Goal: Check status

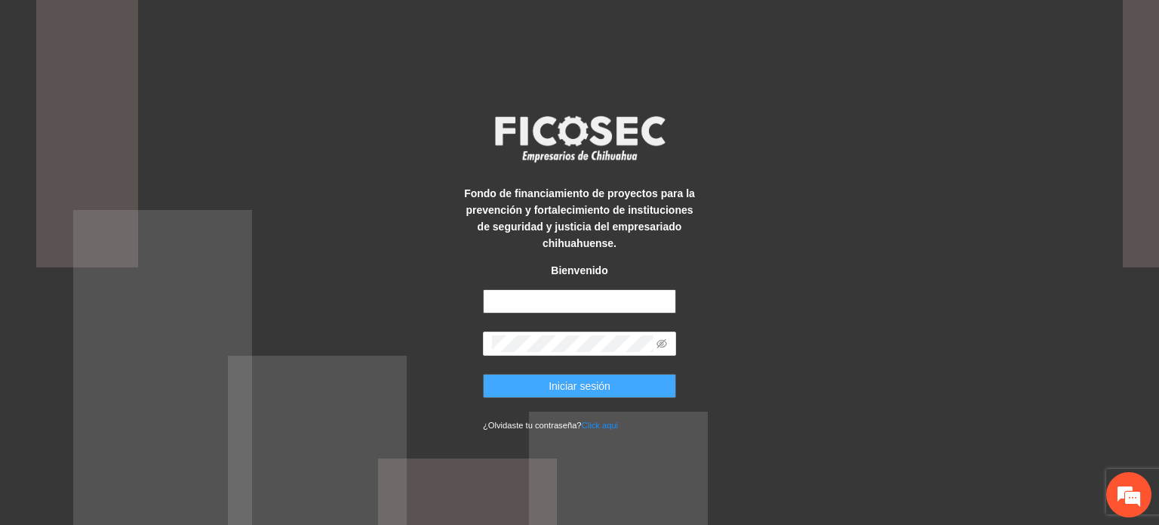
type input "**********"
click at [583, 395] on button "Iniciar sesión" at bounding box center [579, 386] width 193 height 24
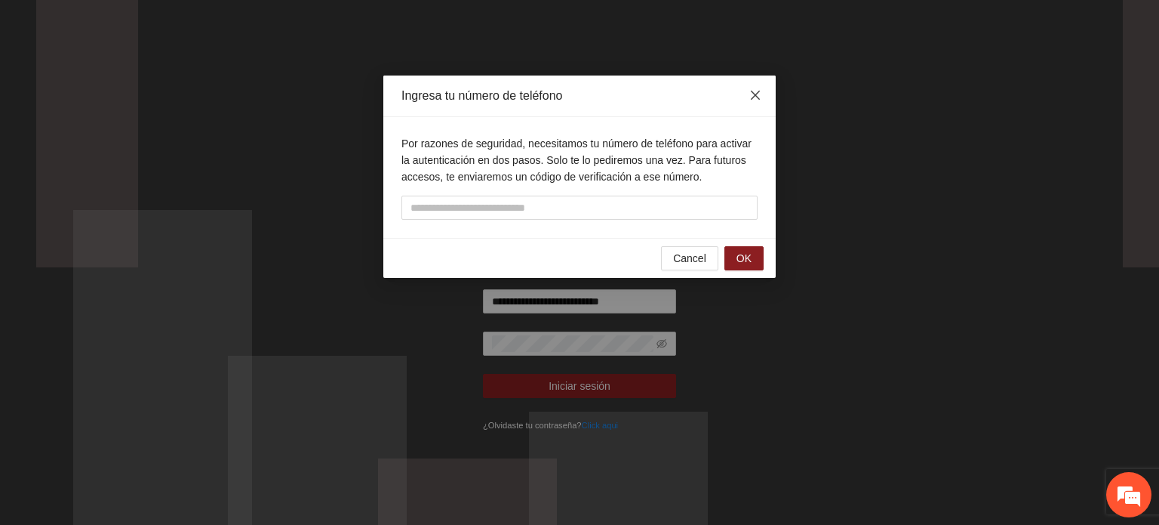
click at [760, 90] on icon "close" at bounding box center [755, 95] width 12 height 12
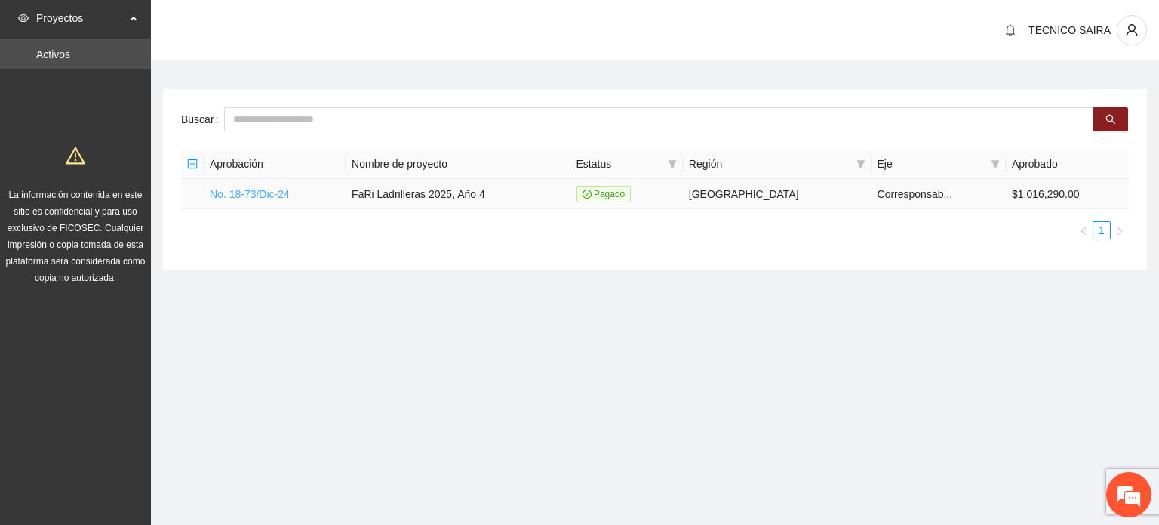
click at [239, 192] on link "No. 18-73/Dic-24" at bounding box center [250, 194] width 80 height 12
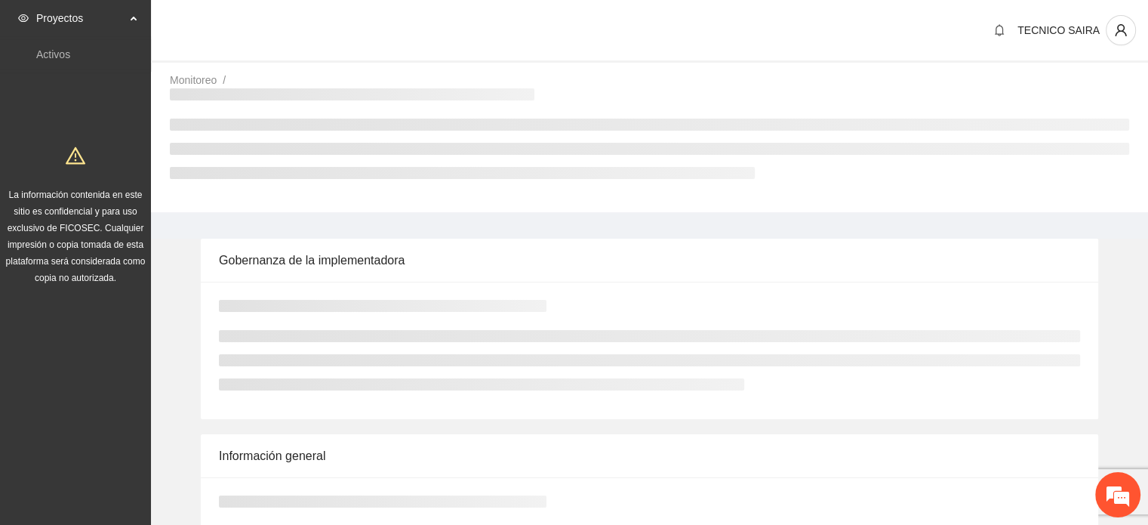
click at [239, 192] on div "Monitoreo / /" at bounding box center [649, 142] width 997 height 140
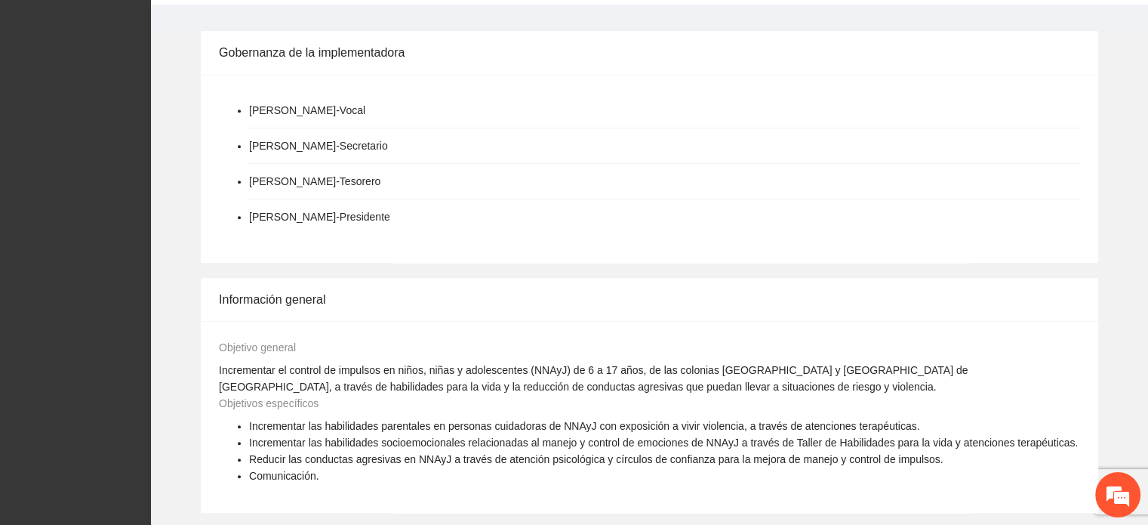
scroll to position [1132, 0]
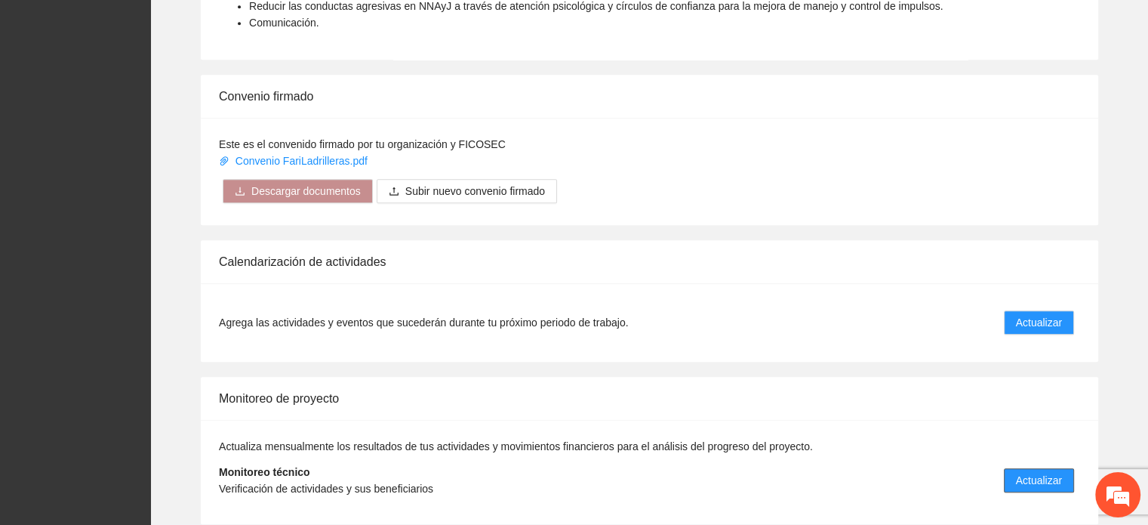
click at [1057, 472] on span "Actualizar" at bounding box center [1039, 480] width 46 height 17
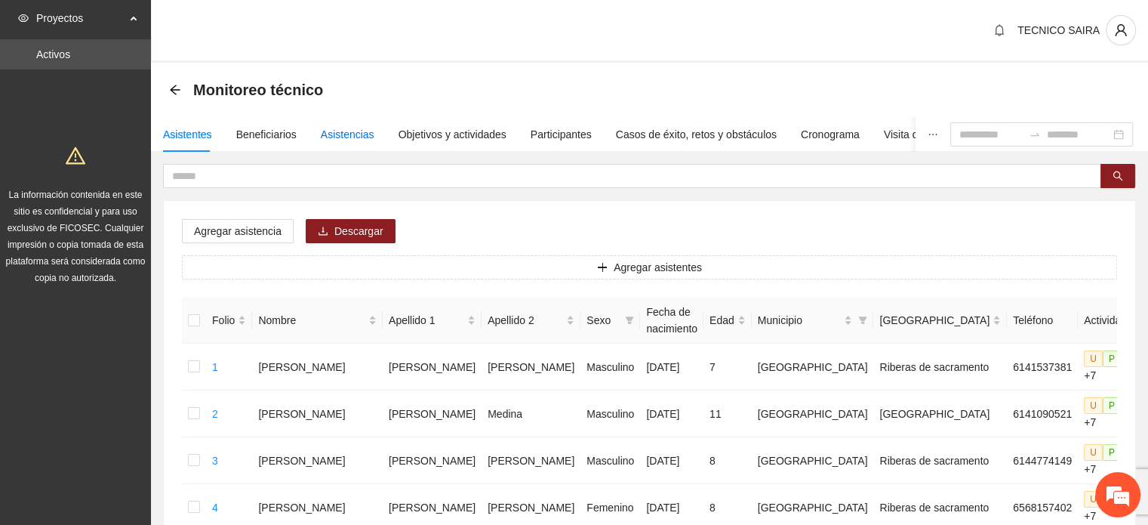
click at [322, 139] on div "Asistencias" at bounding box center [348, 134] width 54 height 17
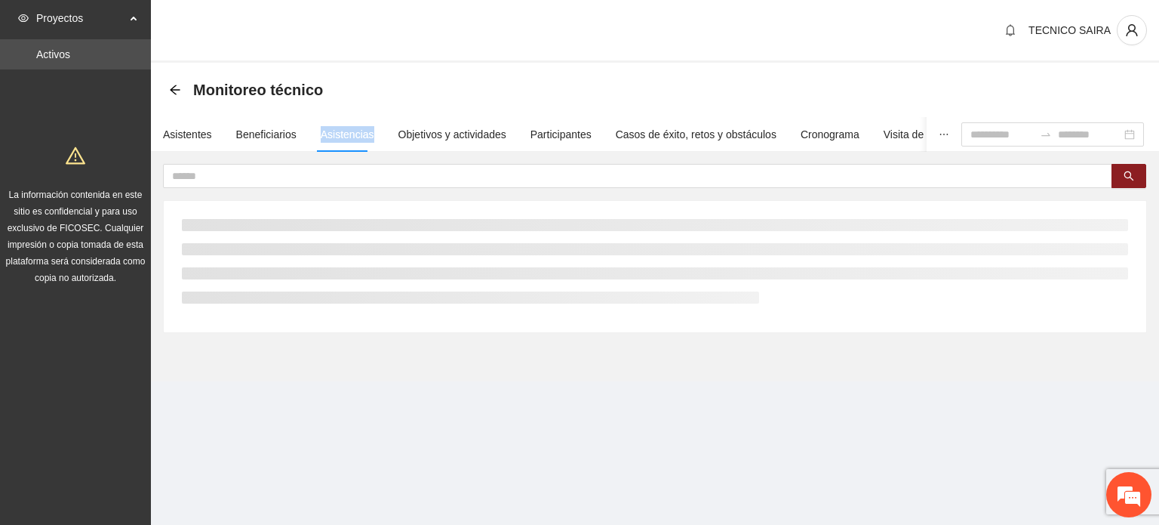
click at [322, 139] on div "Asistencias" at bounding box center [348, 134] width 54 height 17
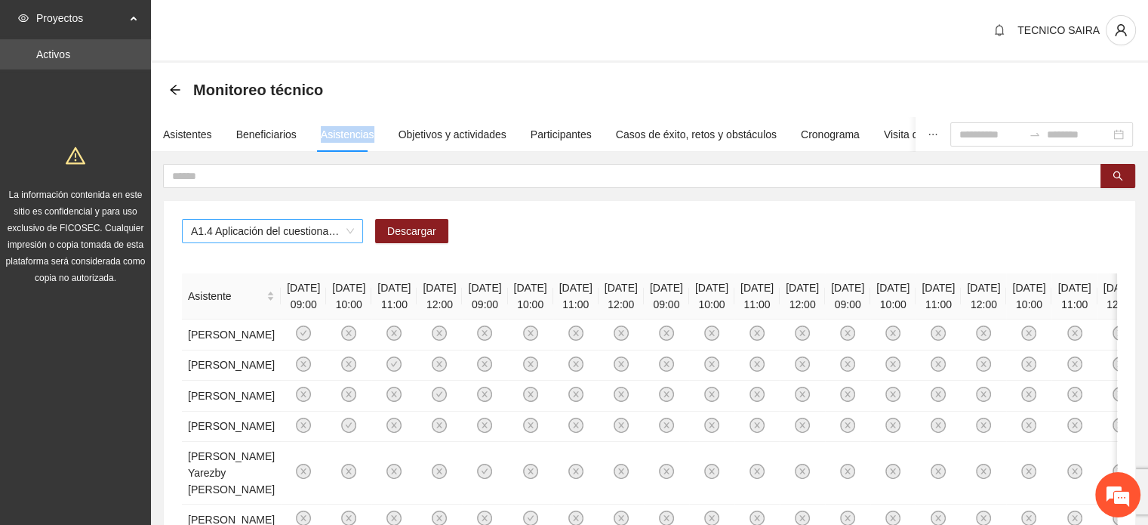
click at [309, 230] on span "A1.4 Aplicación del cuestionario [PERSON_NAME] PRE y POST" at bounding box center [272, 231] width 163 height 23
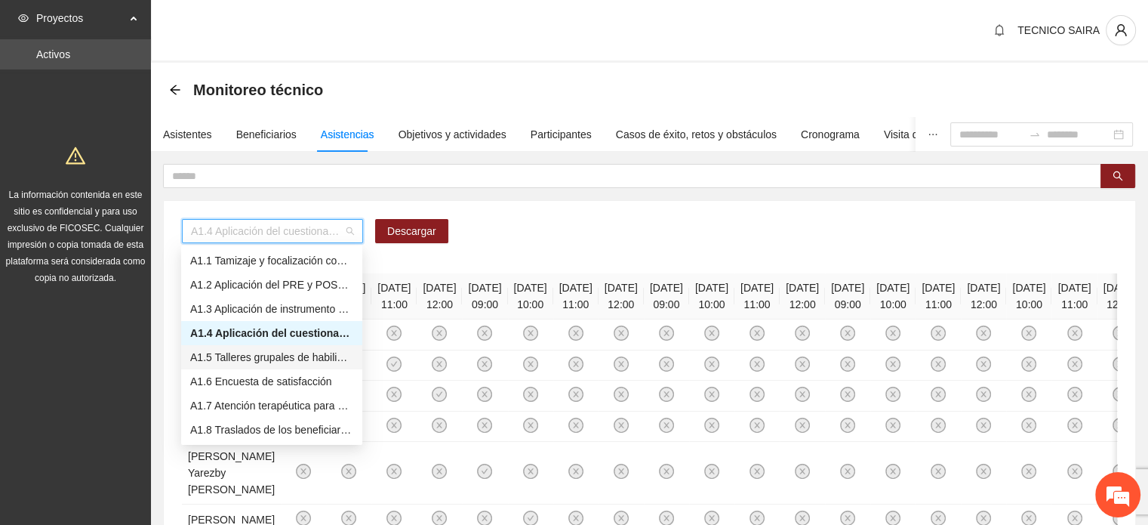
click at [238, 358] on div "A1.5 Talleres grupales de habilidades para la vida (Autoestima, Autoconocimient…" at bounding box center [271, 357] width 163 height 17
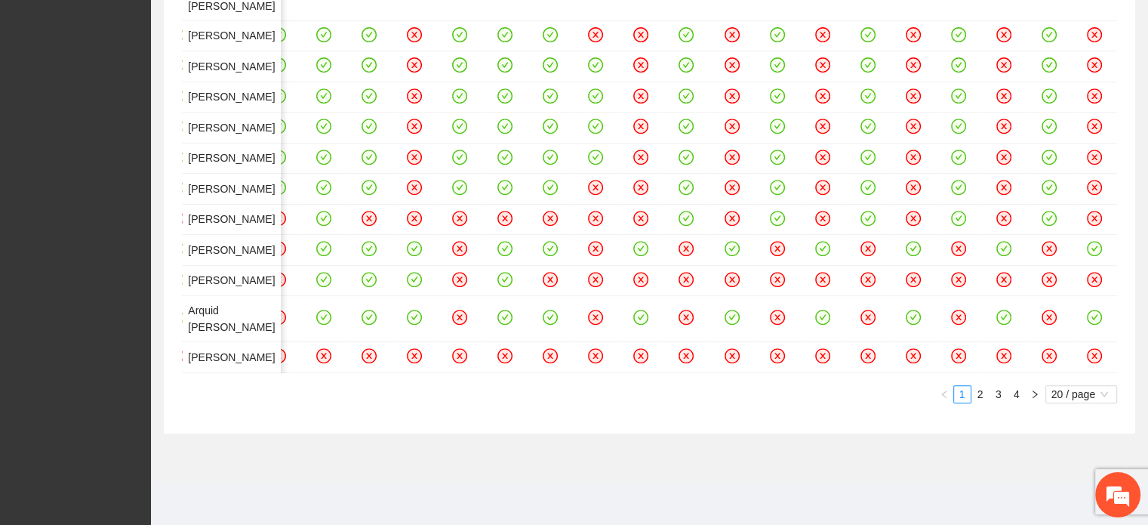
scroll to position [1439, 0]
click at [978, 400] on link "2" at bounding box center [980, 394] width 17 height 17
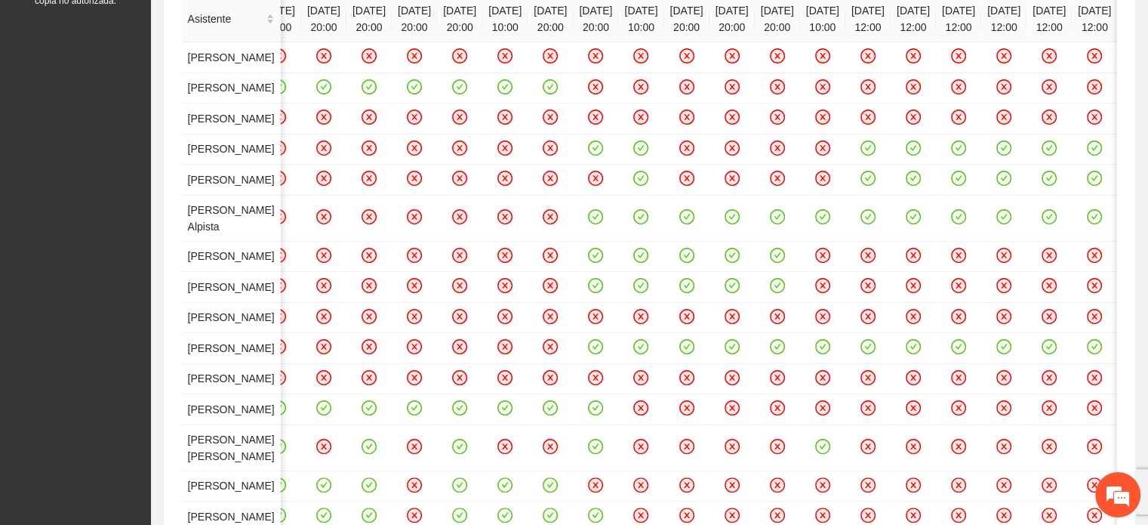
scroll to position [245, 0]
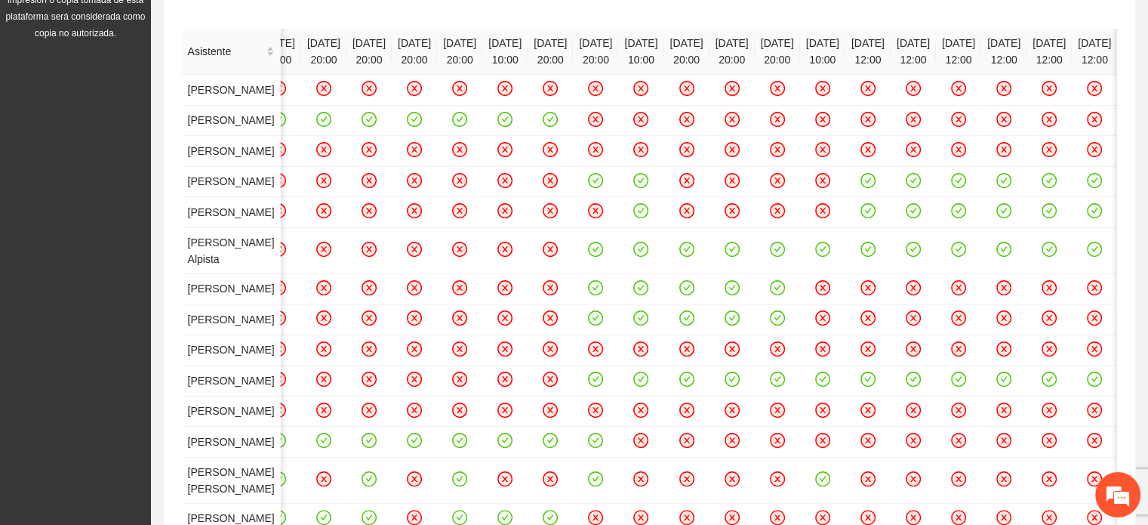
click at [1117, 183] on div "A1.5 Talleres grupales de habilidades para la vida (Autoestima, Autoconocimient…" at bounding box center [649, 366] width 971 height 821
drag, startPoint x: 1117, startPoint y: 183, endPoint x: 1134, endPoint y: 205, distance: 27.5
click at [1122, 262] on div "A1.5 Talleres grupales de habilidades para la vida (Autoestima, Autoconocimient…" at bounding box center [649, 366] width 971 height 821
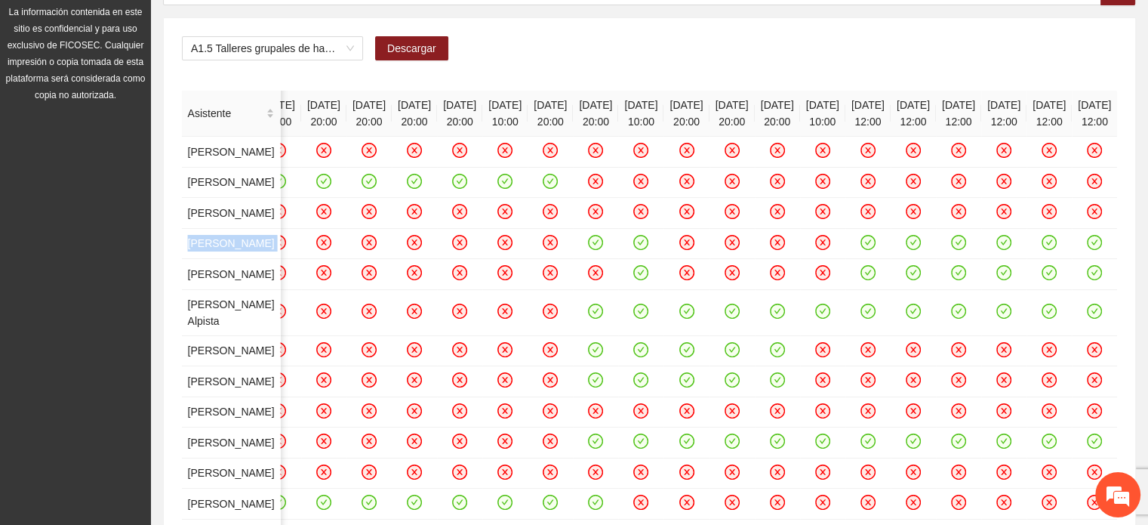
scroll to position [1240, 0]
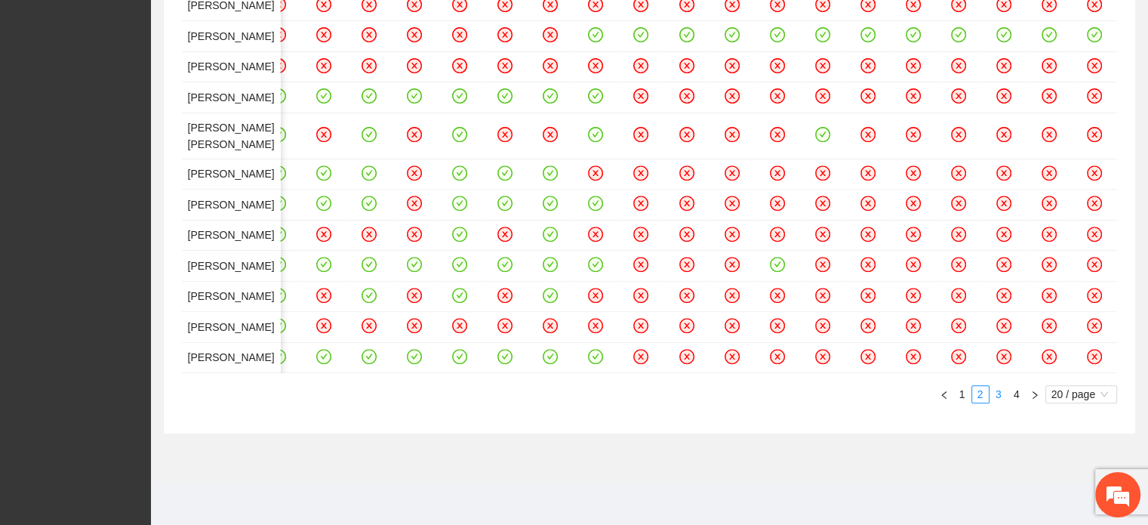
click at [994, 393] on link "3" at bounding box center [998, 394] width 17 height 17
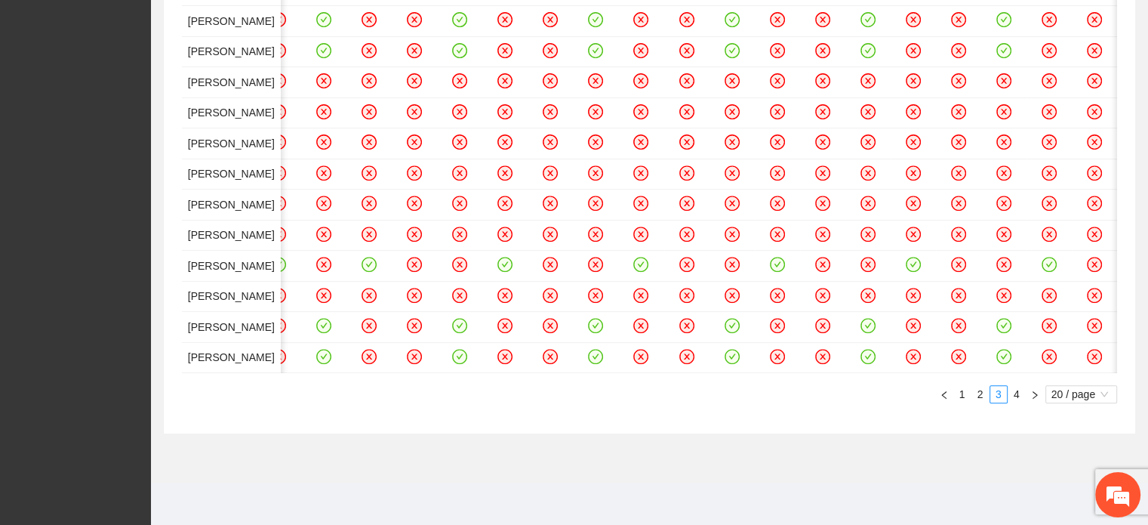
scroll to position [1439, 0]
click at [1017, 398] on link "4" at bounding box center [1016, 394] width 17 height 17
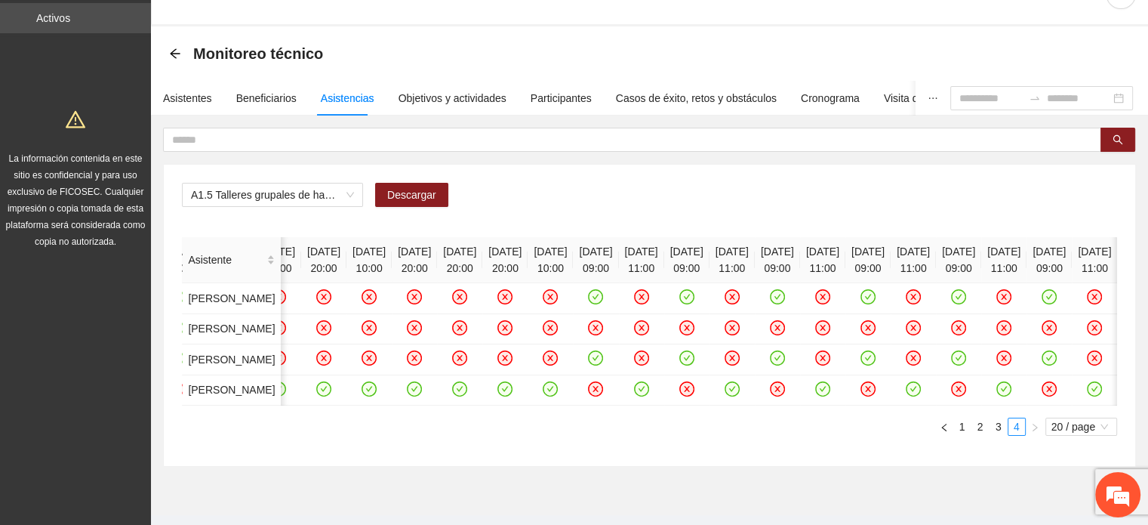
scroll to position [22, 0]
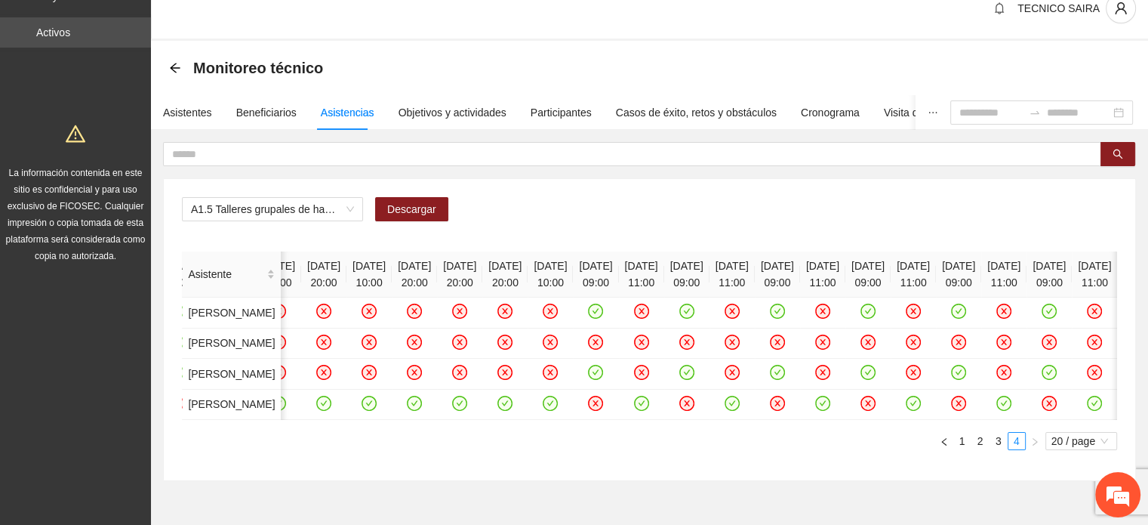
click at [342, 189] on div "A1.5 Talleres grupales de habilidades para la vida (Autoestima, Autoconocimient…" at bounding box center [649, 329] width 971 height 301
click at [347, 206] on span "A1.5 Talleres grupales de habilidades para la vida (Autoestima, Autoconocimient…" at bounding box center [272, 209] width 163 height 23
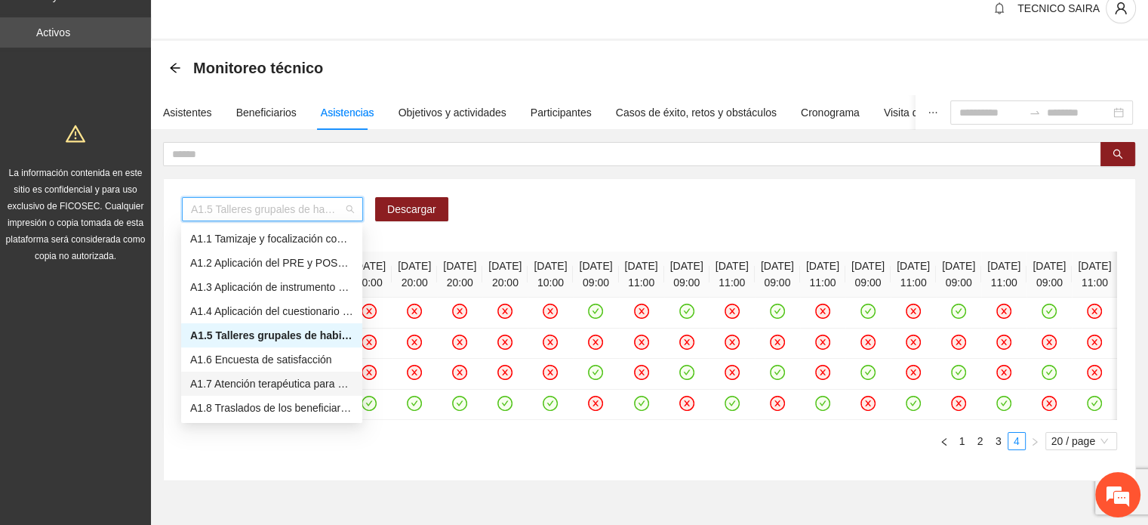
click at [266, 384] on div "A1.7 Atención terapéutica para el incremento de habilidades socioemocionales a …" at bounding box center [271, 383] width 163 height 17
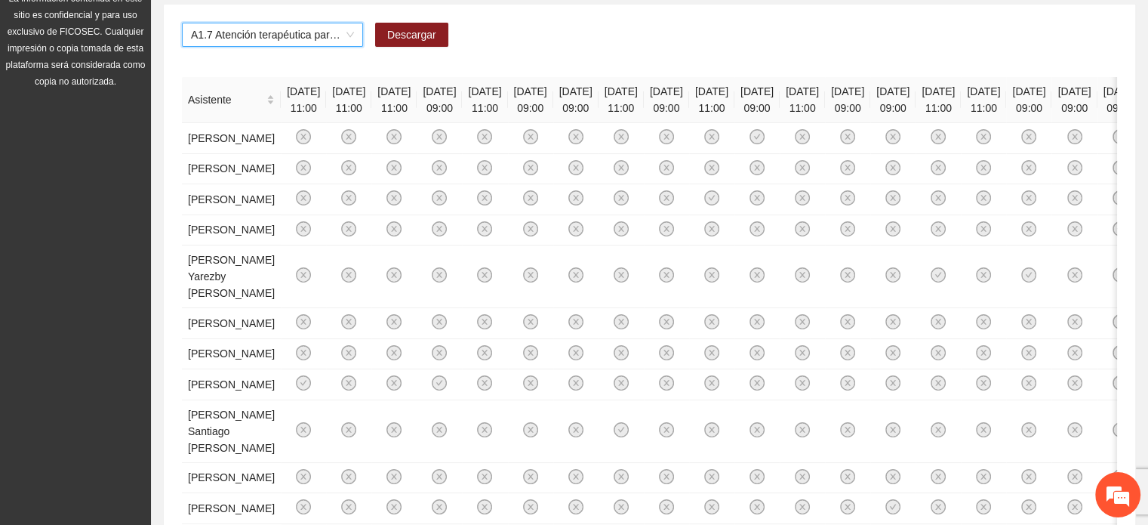
scroll to position [94, 0]
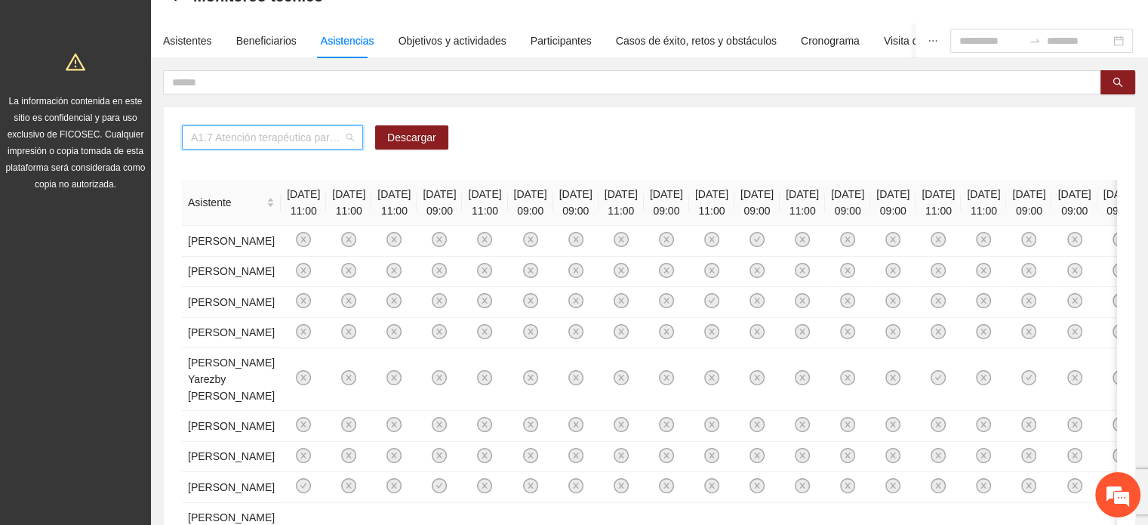
click at [255, 143] on span "A1.7 Atención terapéutica para el incremento de habilidades socioemocionales a …" at bounding box center [272, 137] width 163 height 23
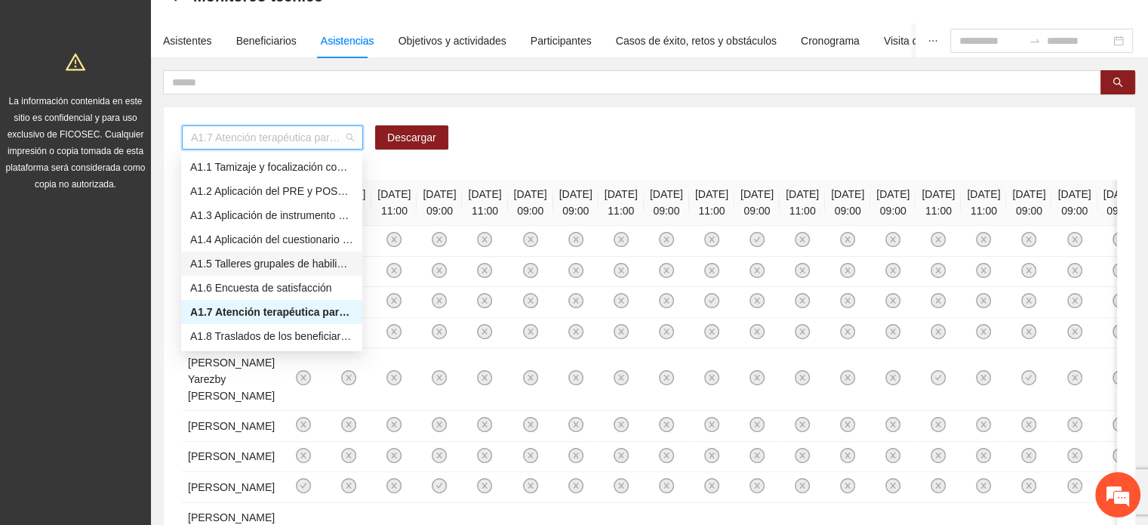
click at [240, 271] on div "A1.5 Talleres grupales de habilidades para la vida (Autoestima, Autoconocimient…" at bounding box center [271, 263] width 181 height 24
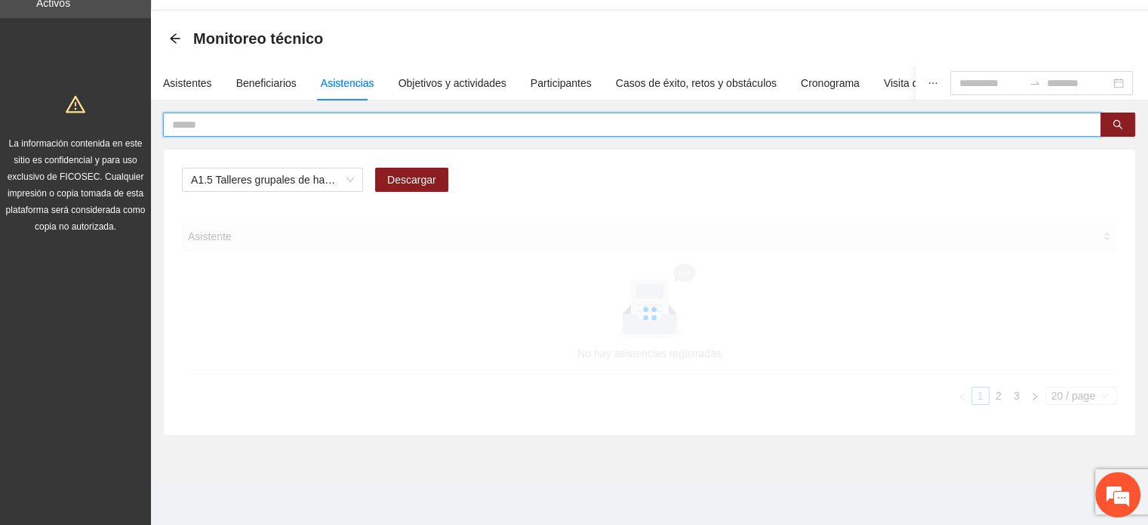
click at [257, 126] on input "text" at bounding box center [626, 124] width 908 height 17
click at [260, 178] on span "A1.5 Talleres grupales de habilidades para la vida (Autoestima, Autoconocimient…" at bounding box center [272, 179] width 163 height 23
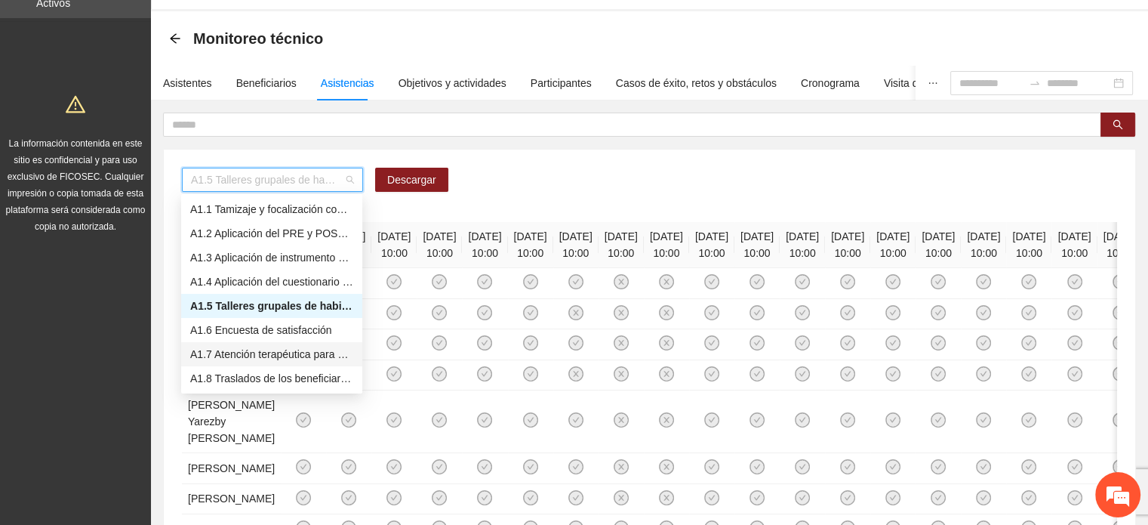
click at [257, 355] on div "A1.7 Atención terapéutica para el incremento de habilidades socioemocionales a …" at bounding box center [271, 354] width 163 height 17
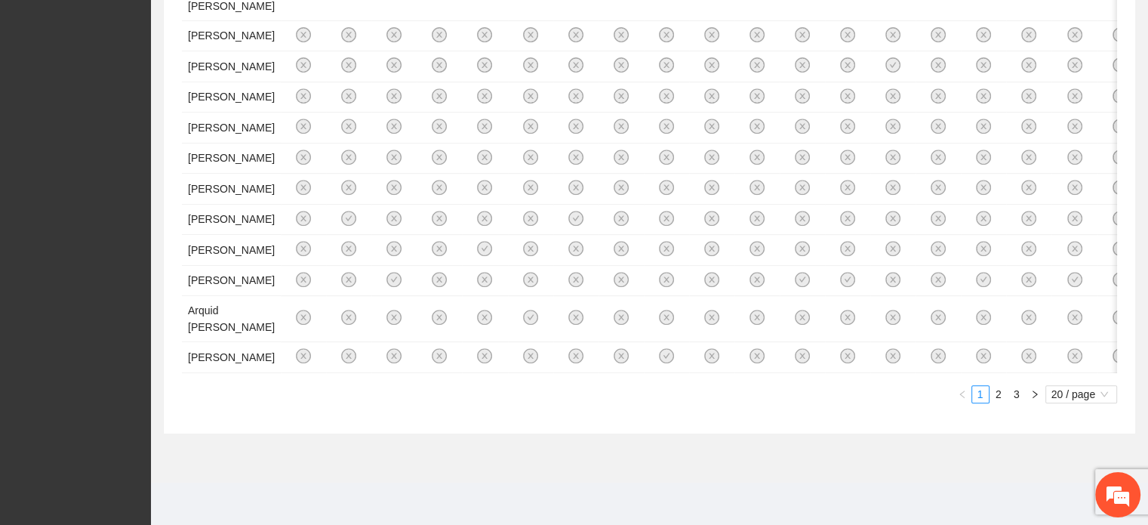
scroll to position [1439, 0]
click at [999, 395] on link "2" at bounding box center [998, 394] width 17 height 17
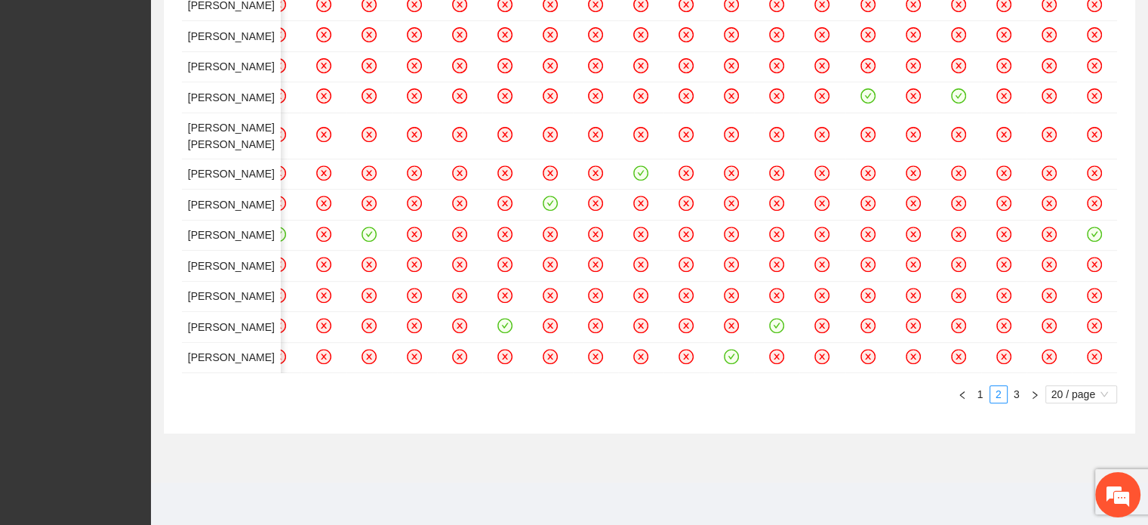
scroll to position [1240, 0]
click at [1011, 394] on link "3" at bounding box center [1016, 394] width 17 height 17
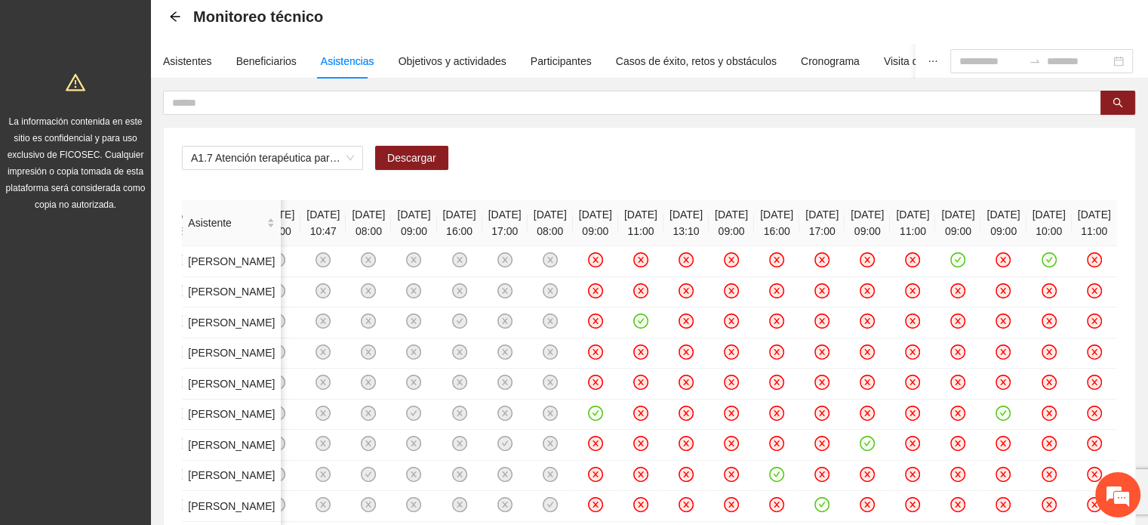
scroll to position [60, 0]
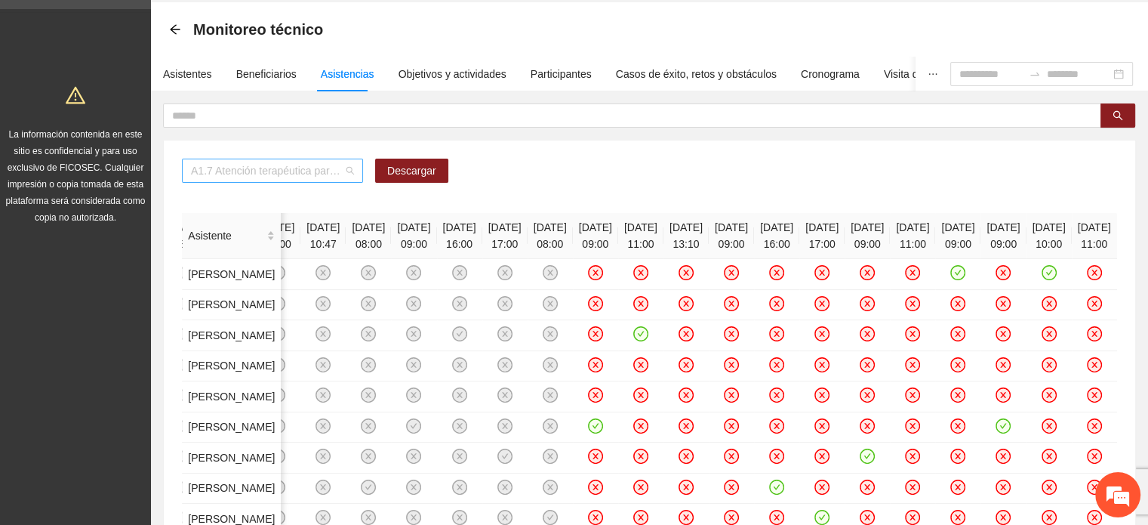
click at [353, 165] on span "A1.7 Atención terapéutica para el incremento de habilidades socioemocionales a …" at bounding box center [272, 170] width 163 height 23
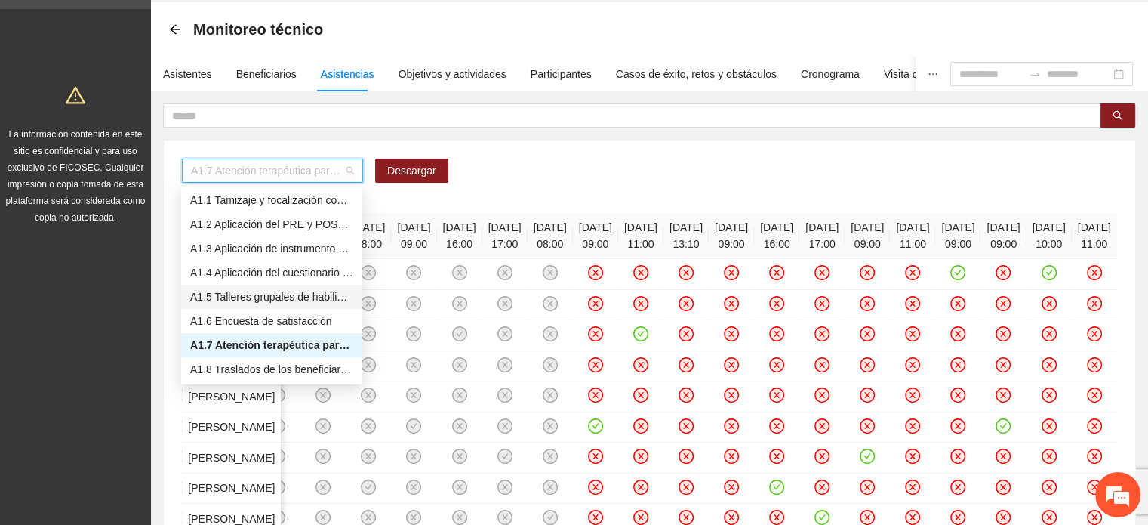
click at [285, 292] on div "A1.5 Talleres grupales de habilidades para la vida (Autoestima, Autoconocimient…" at bounding box center [271, 296] width 163 height 17
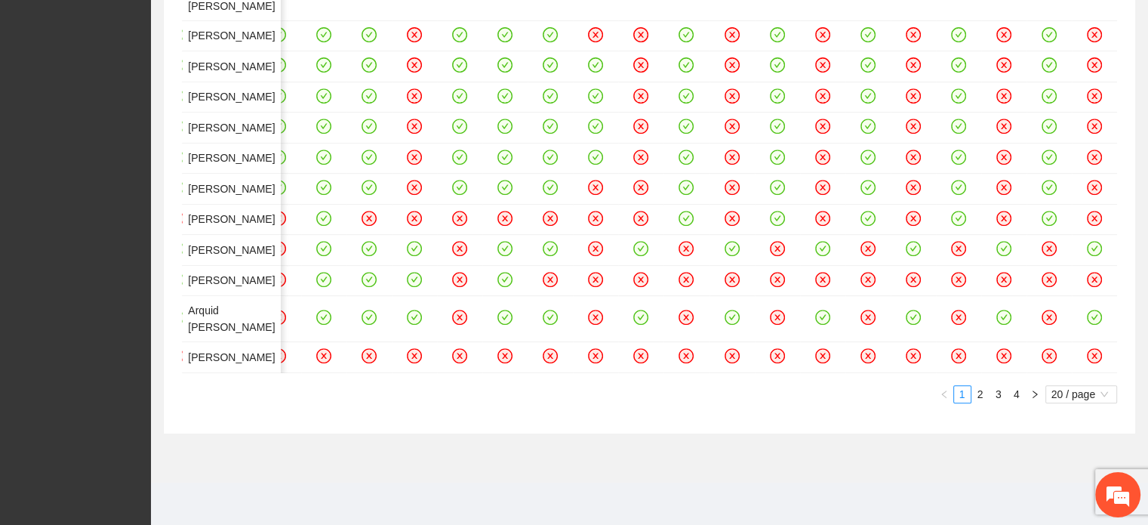
scroll to position [1439, 0]
click at [981, 392] on link "2" at bounding box center [980, 394] width 17 height 17
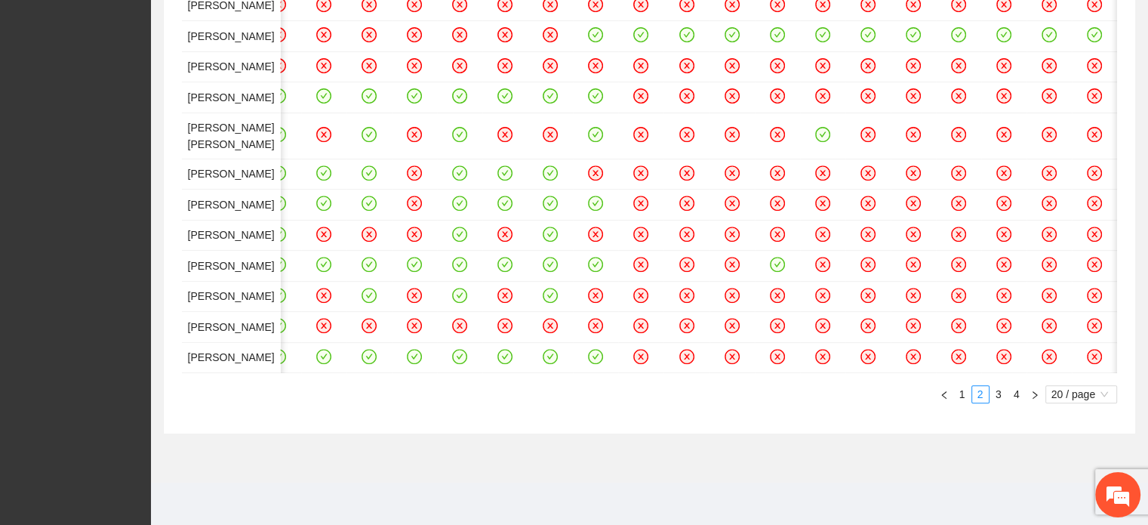
scroll to position [0, 5296]
click at [996, 389] on link "3" at bounding box center [998, 394] width 17 height 17
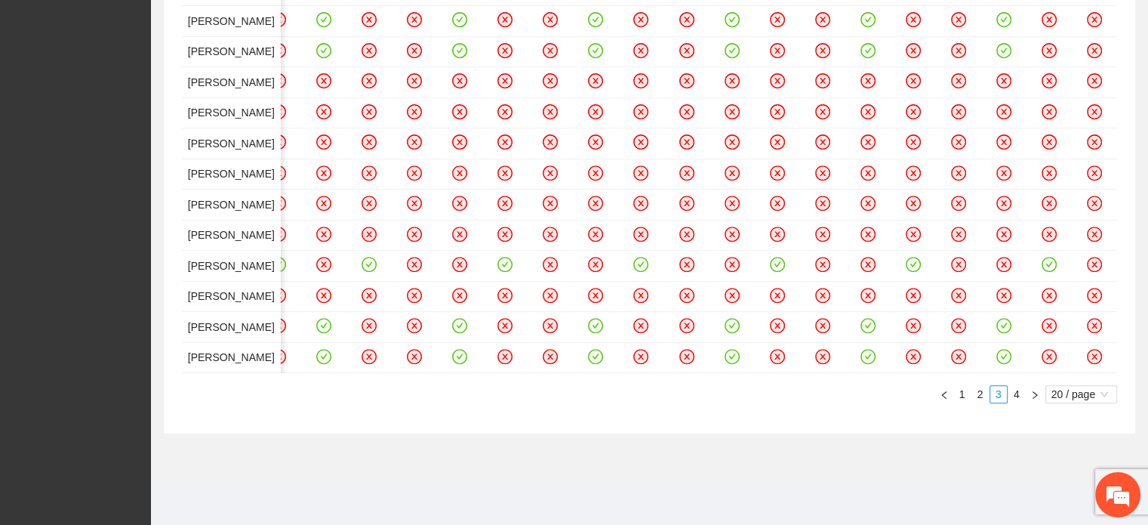
scroll to position [1439, 0]
click at [1014, 394] on link "4" at bounding box center [1016, 394] width 17 height 17
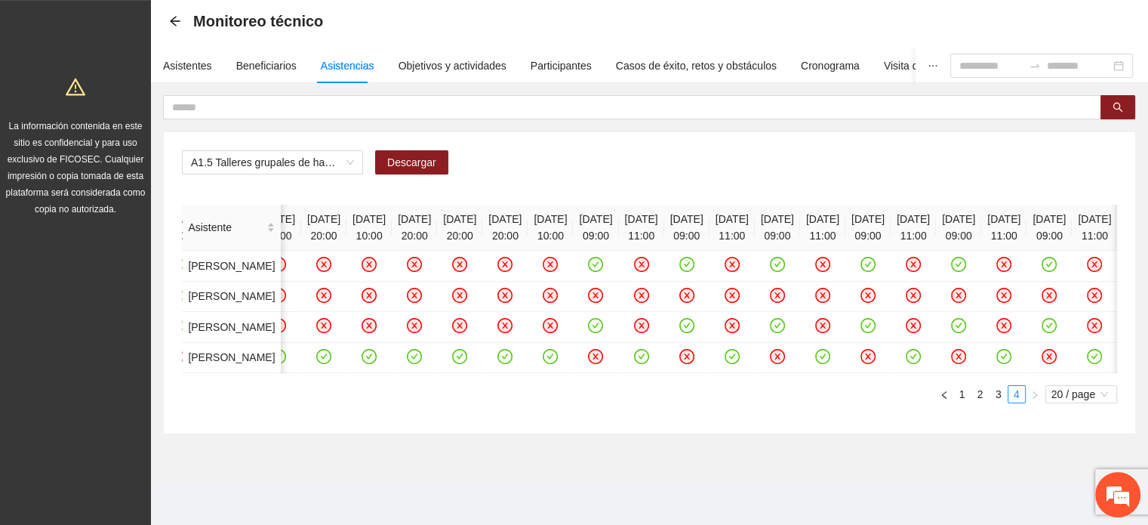
scroll to position [78, 0]
click at [872, 103] on input "text" at bounding box center [626, 107] width 908 height 17
type input "********"
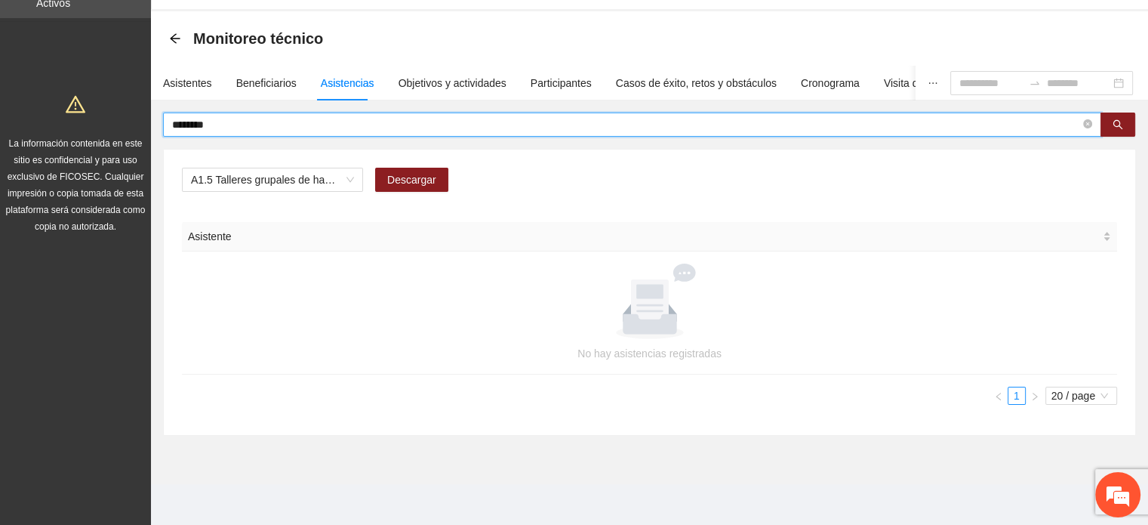
scroll to position [0, 0]
drag, startPoint x: 243, startPoint y: 120, endPoint x: 0, endPoint y: 100, distance: 243.8
click at [0, 100] on section "Proyectos Activos La información contenida en este sitio es confidencial y para…" at bounding box center [574, 237] width 1148 height 577
click at [439, 90] on div "Objetivos y actividades" at bounding box center [453, 83] width 108 height 17
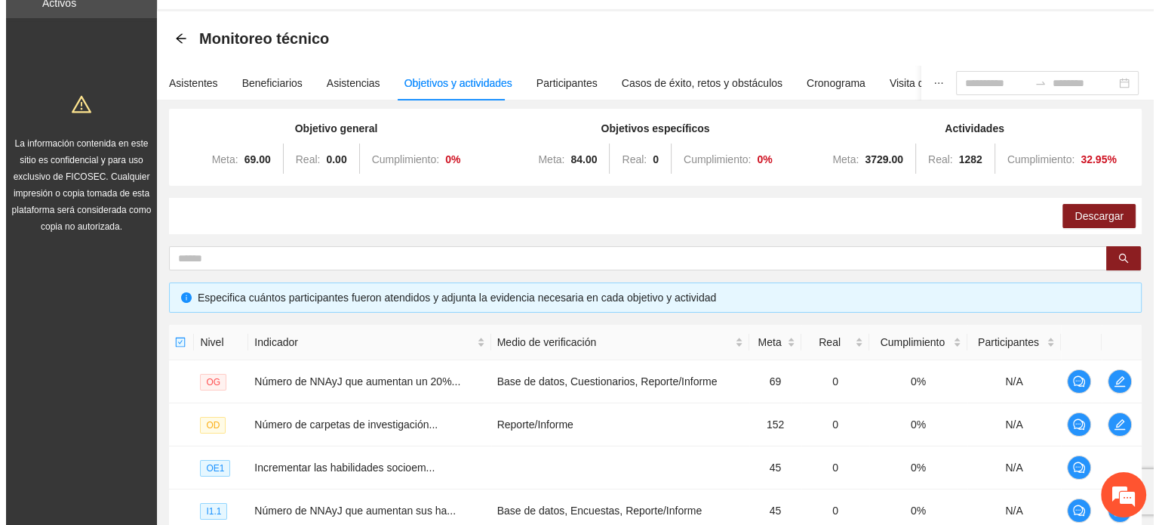
scroll to position [459, 0]
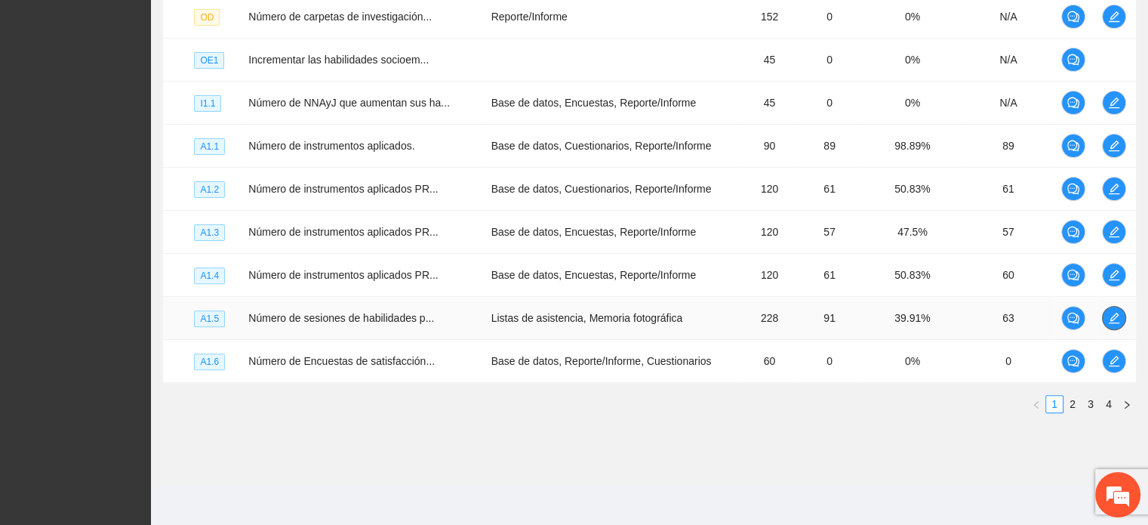
click at [1108, 316] on icon "edit" at bounding box center [1114, 318] width 12 height 12
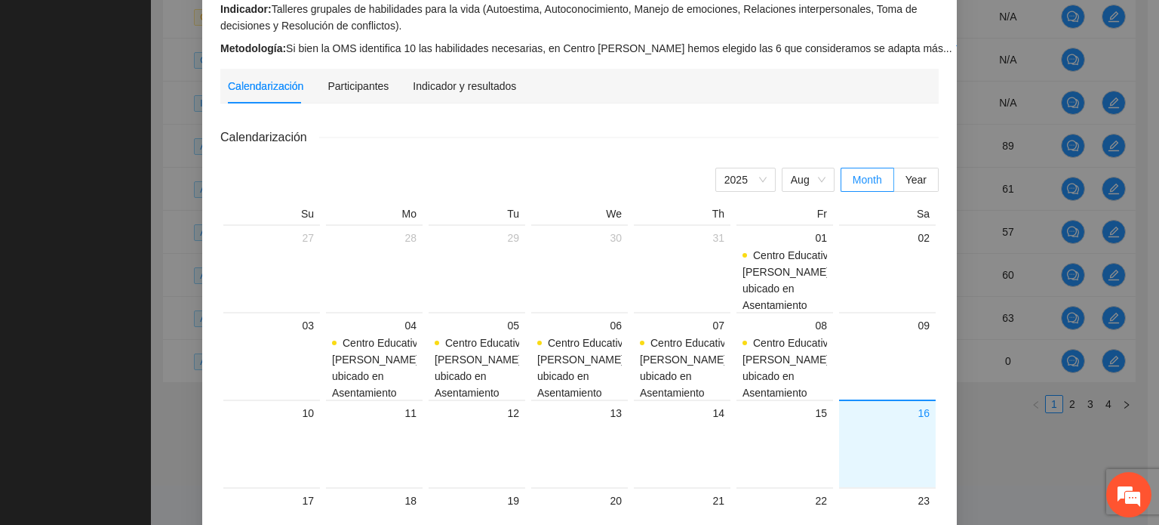
scroll to position [226, 0]
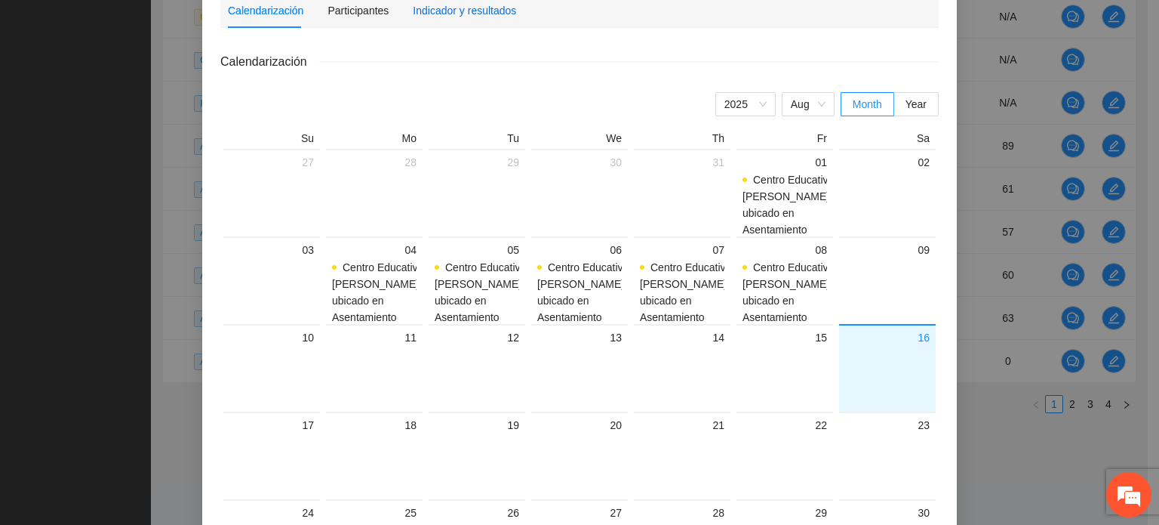
click at [477, 14] on div "Indicador y resultados" at bounding box center [464, 10] width 103 height 17
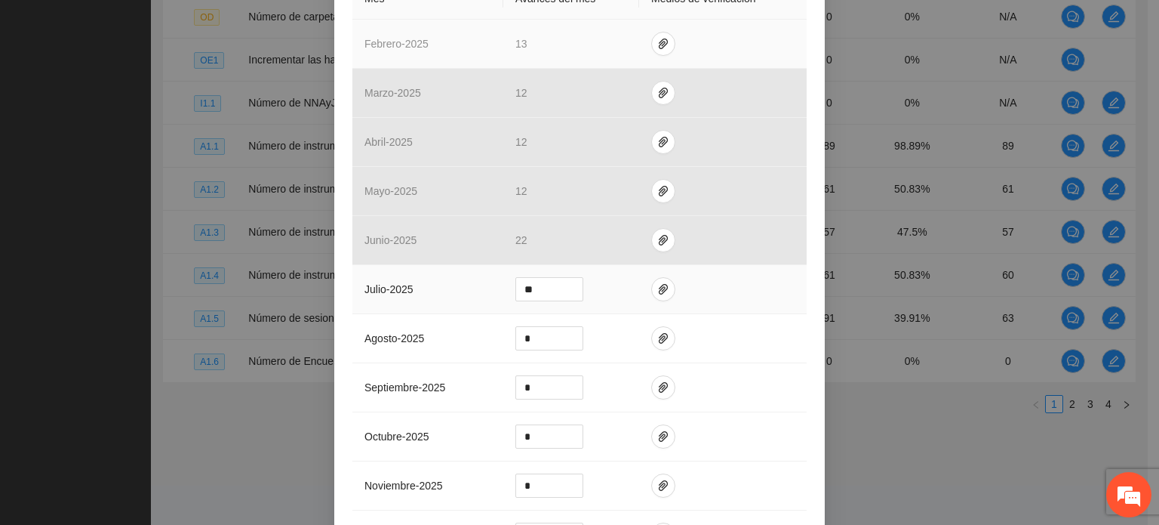
scroll to position [453, 0]
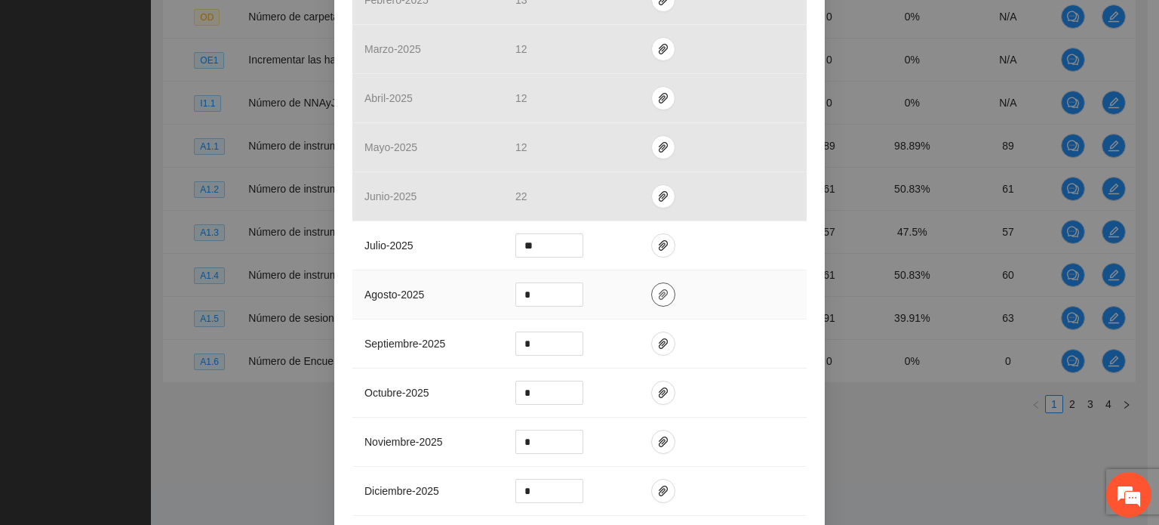
click at [657, 291] on icon "paper-clip" at bounding box center [663, 294] width 12 height 12
click at [879, 443] on div "Actividad 1.5 Número de sesiones de habilidades para la vida impartidas a NNAyJ…" at bounding box center [579, 262] width 1159 height 525
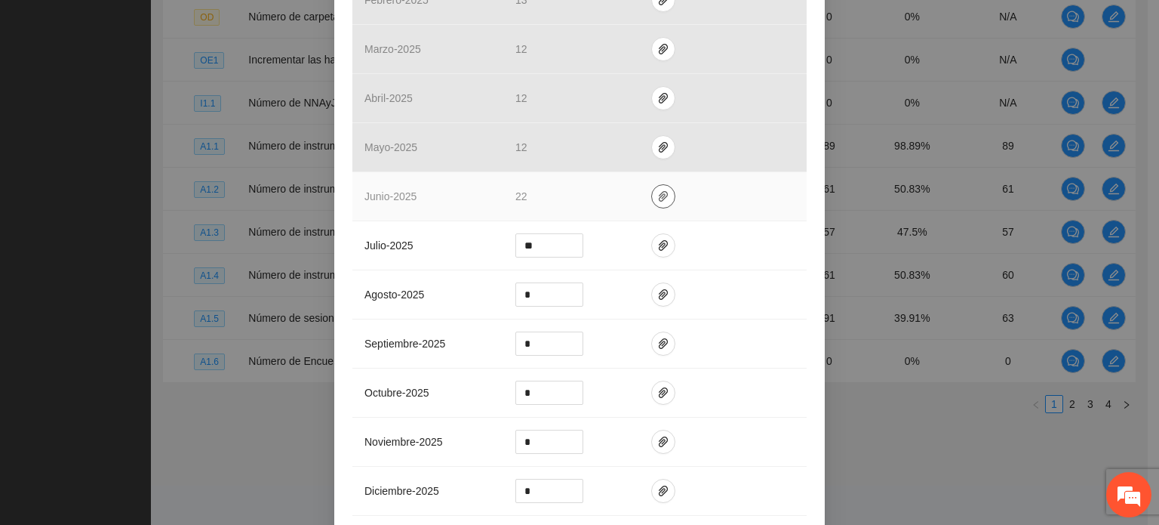
click at [658, 198] on icon "paper-clip" at bounding box center [663, 196] width 12 height 12
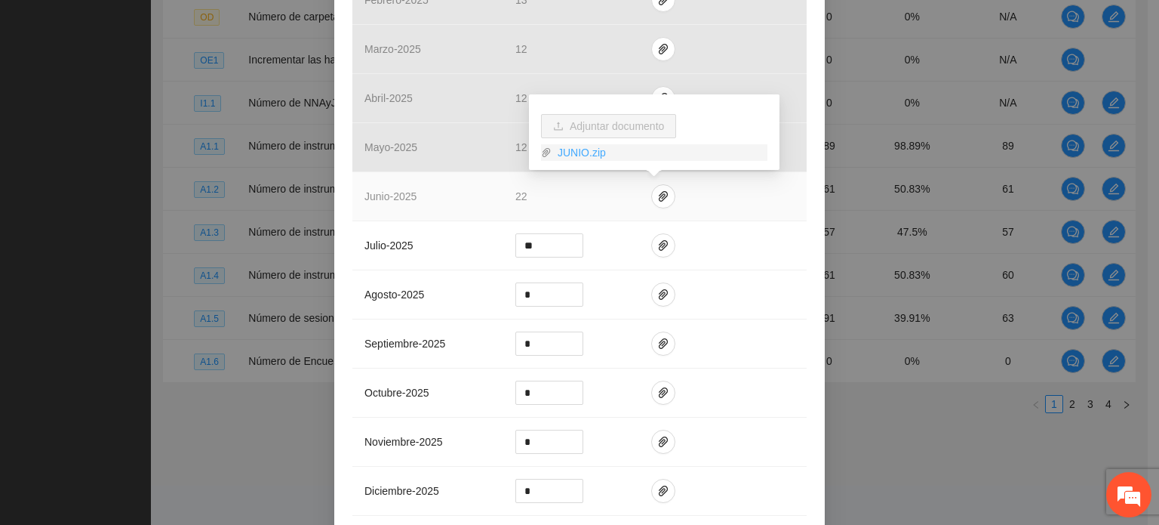
click at [613, 158] on link "JUNIO.zip" at bounding box center [660, 152] width 216 height 17
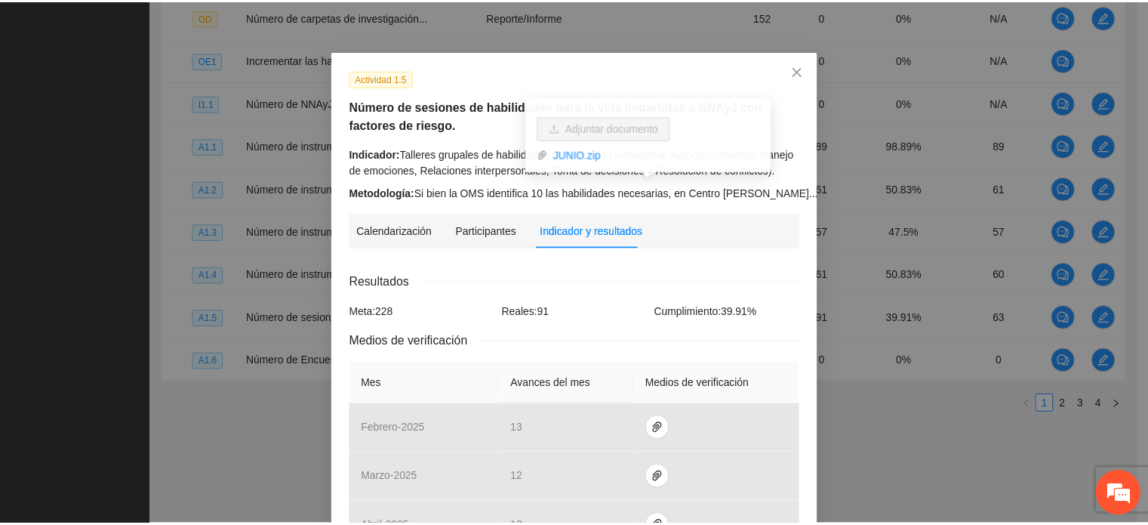
scroll to position [16, 0]
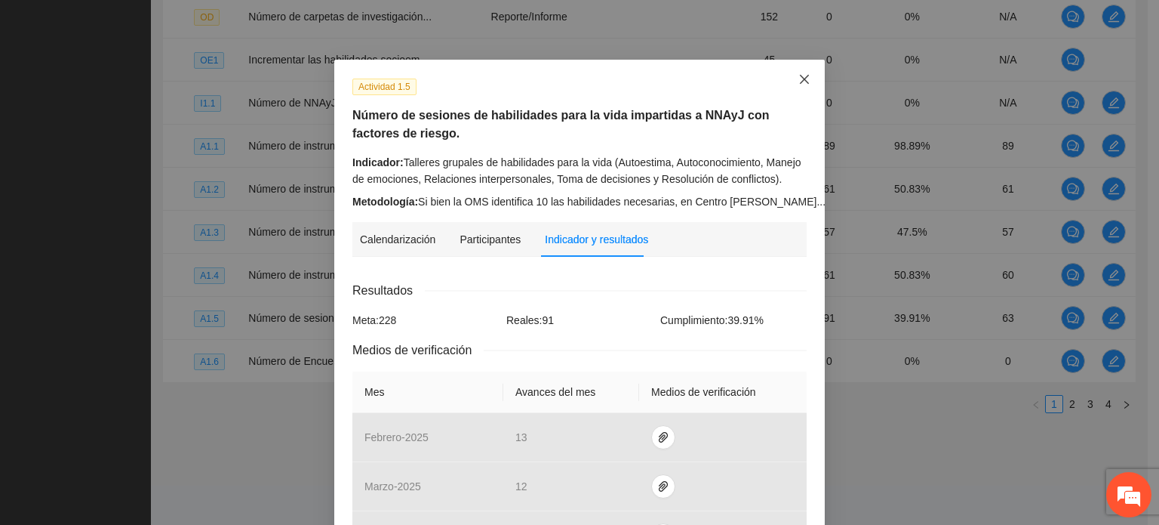
click at [799, 81] on icon "close" at bounding box center [805, 79] width 12 height 12
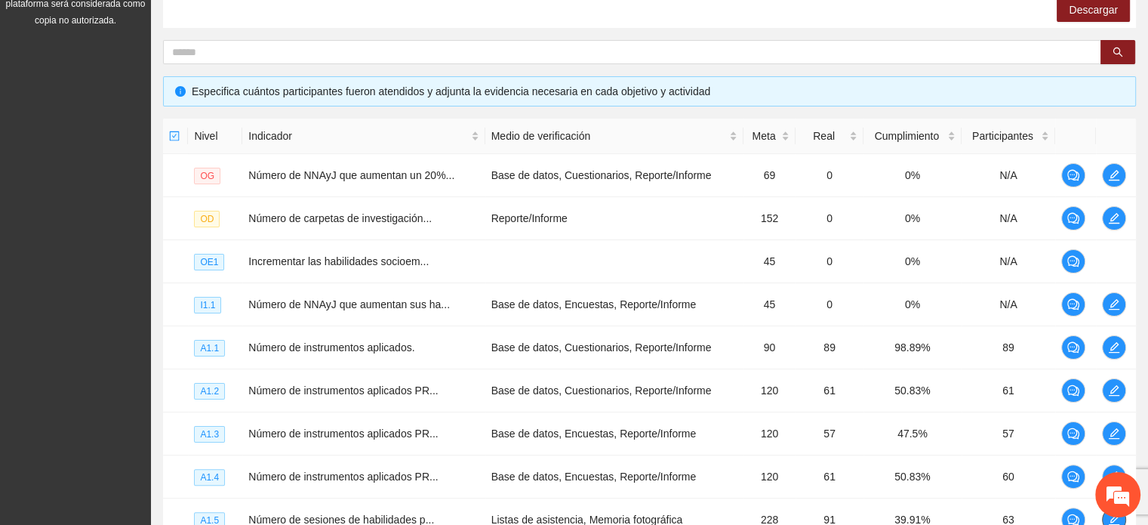
scroll to position [255, 0]
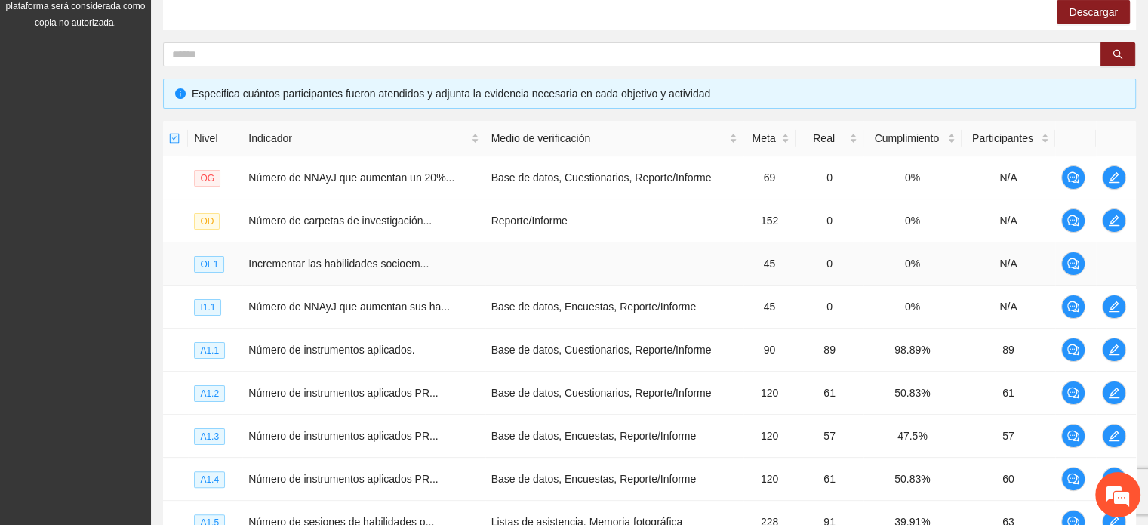
click at [727, 277] on td at bounding box center [614, 263] width 258 height 43
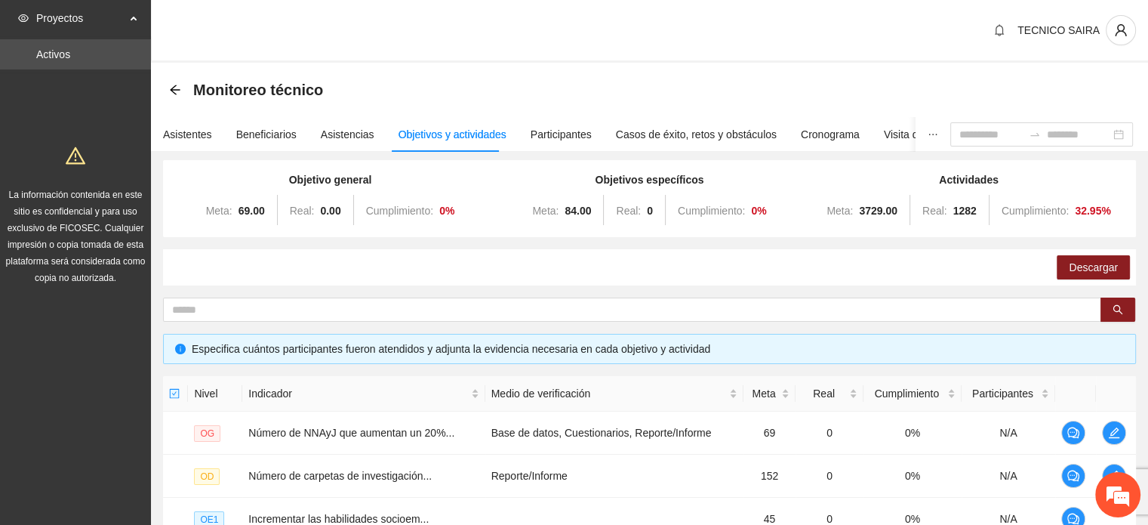
scroll to position [459, 0]
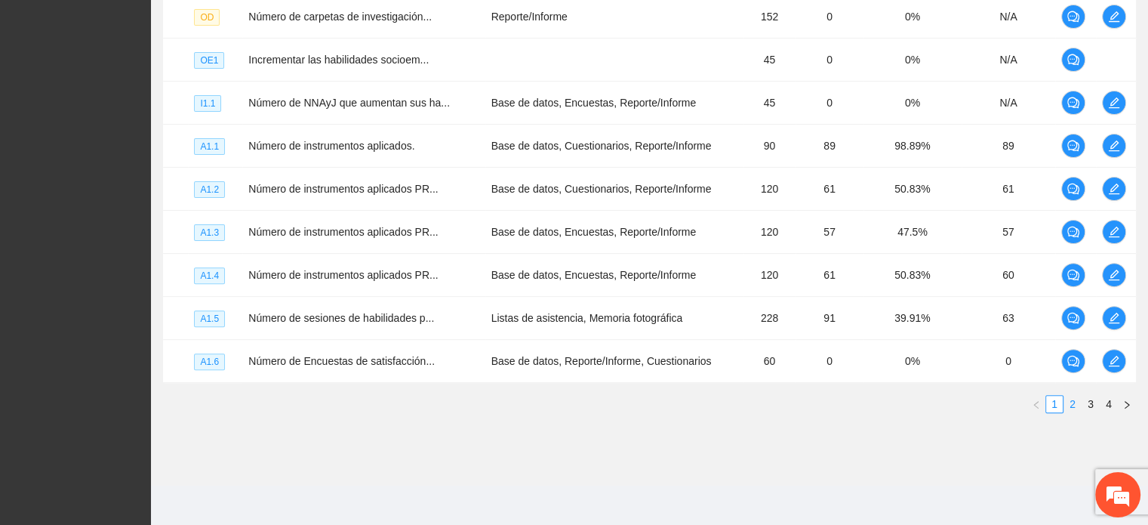
click at [1073, 399] on link "2" at bounding box center [1072, 403] width 17 height 17
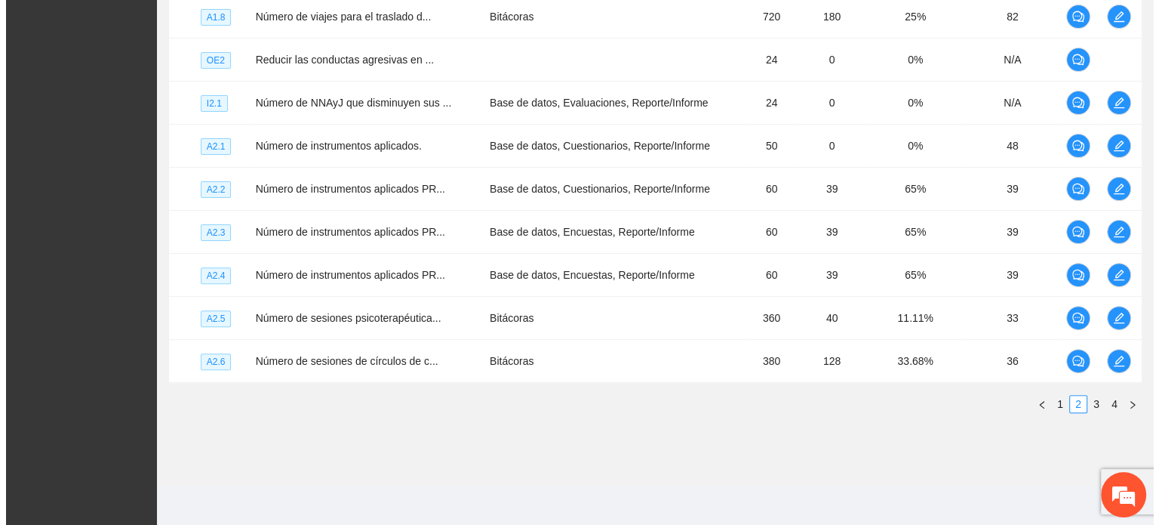
scroll to position [0, 0]
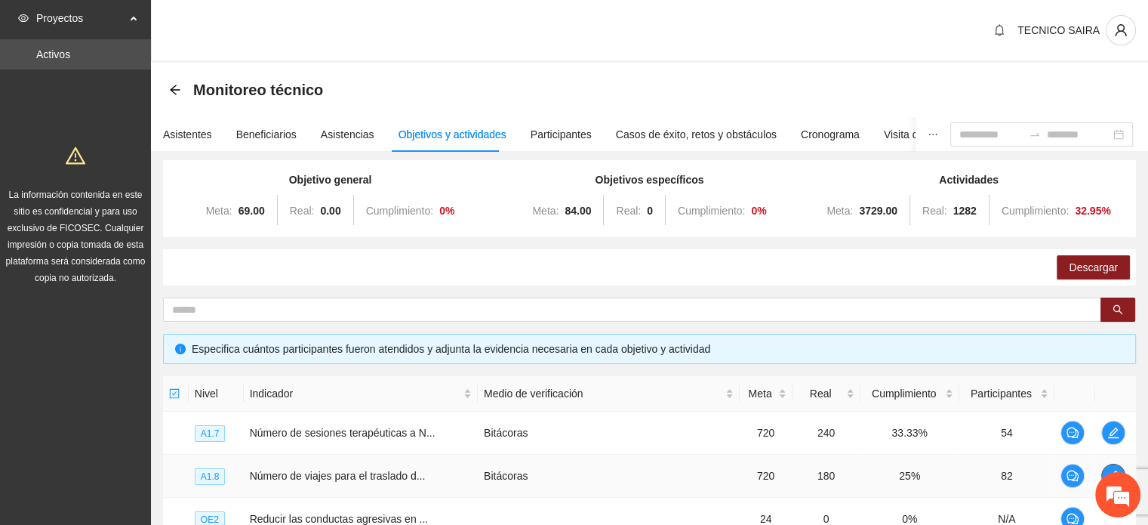
click at [1114, 466] on button "button" at bounding box center [1113, 475] width 24 height 24
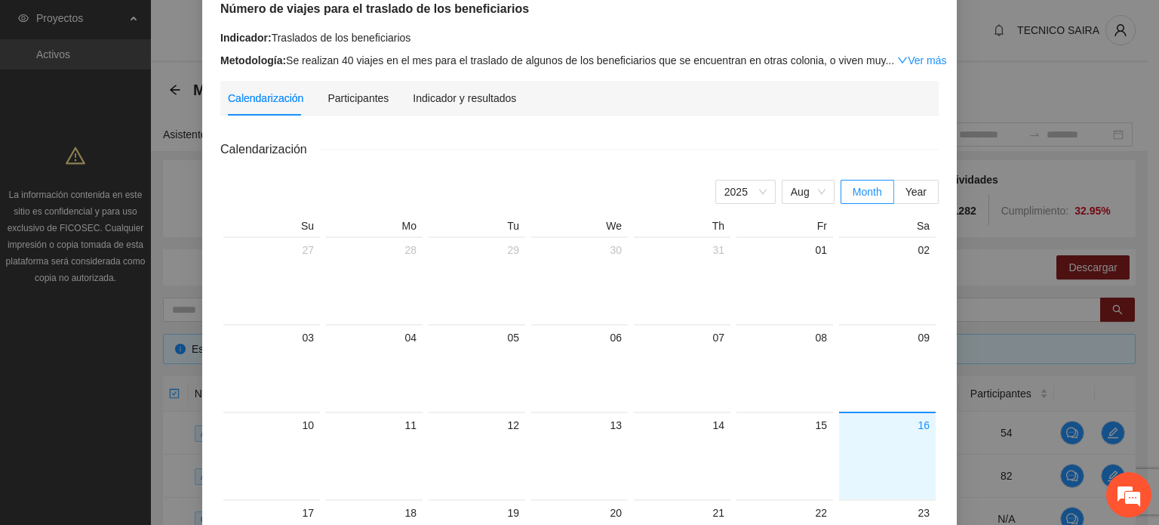
scroll to position [80, 0]
